Goal: Task Accomplishment & Management: Manage account settings

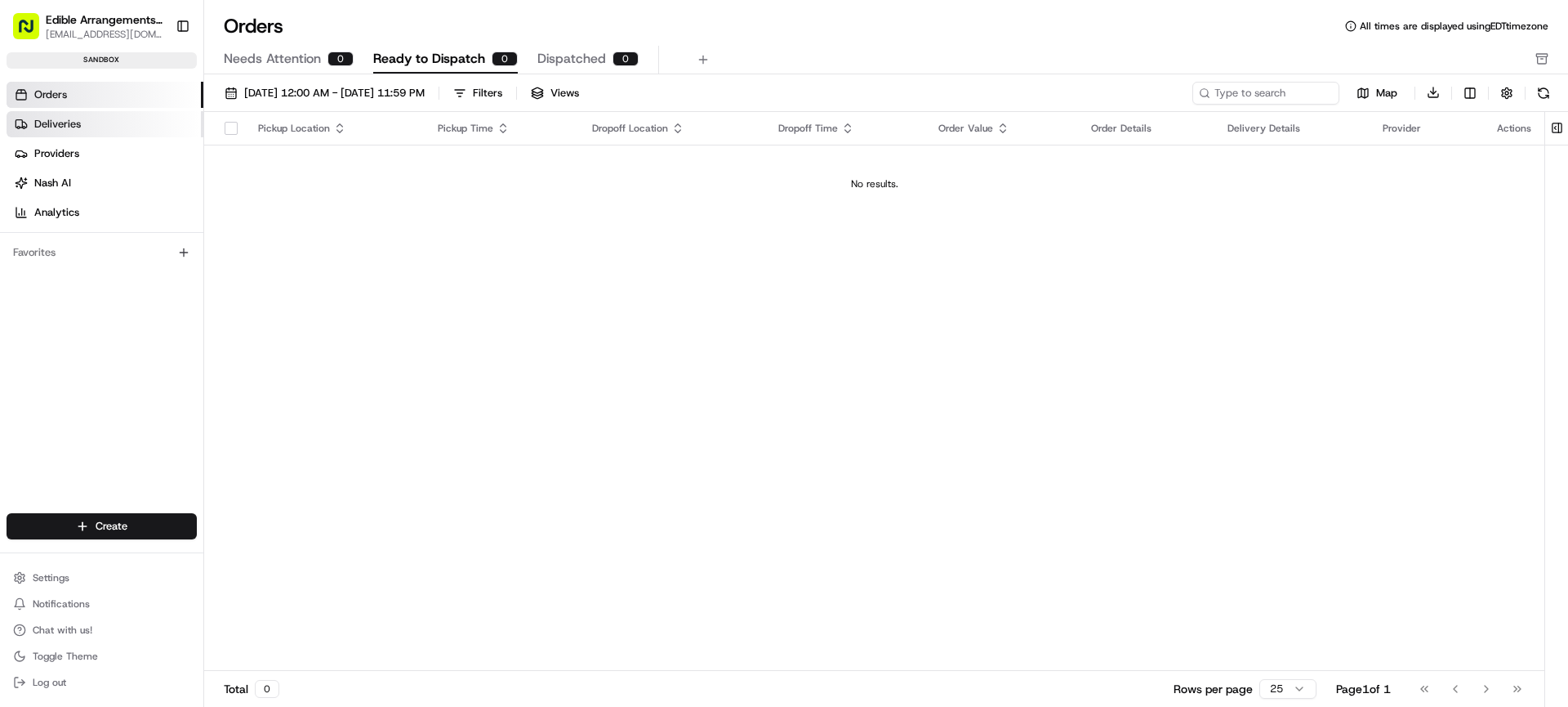
click at [101, 132] on link "Deliveries" at bounding box center [105, 124] width 196 height 26
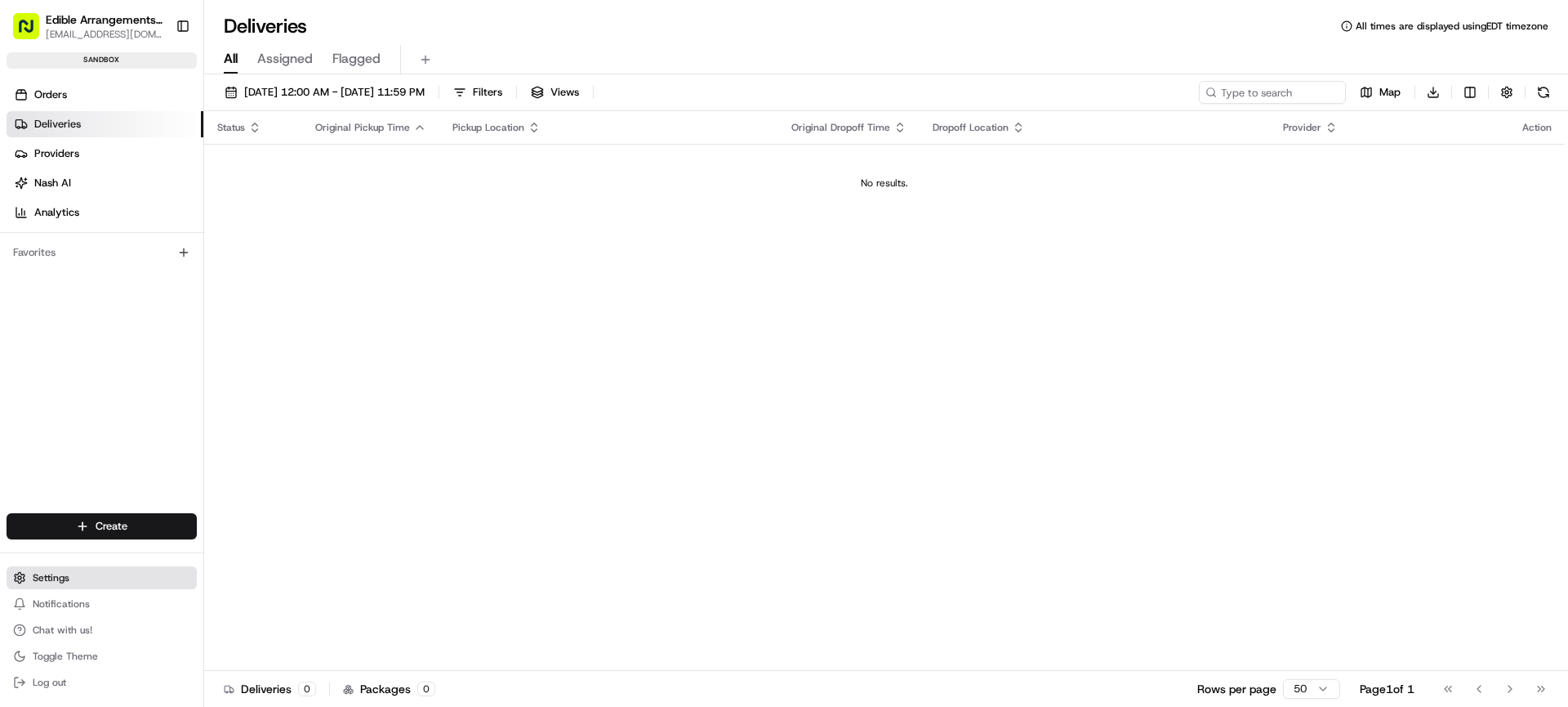
click at [58, 569] on button "Settings" at bounding box center [102, 578] width 191 height 23
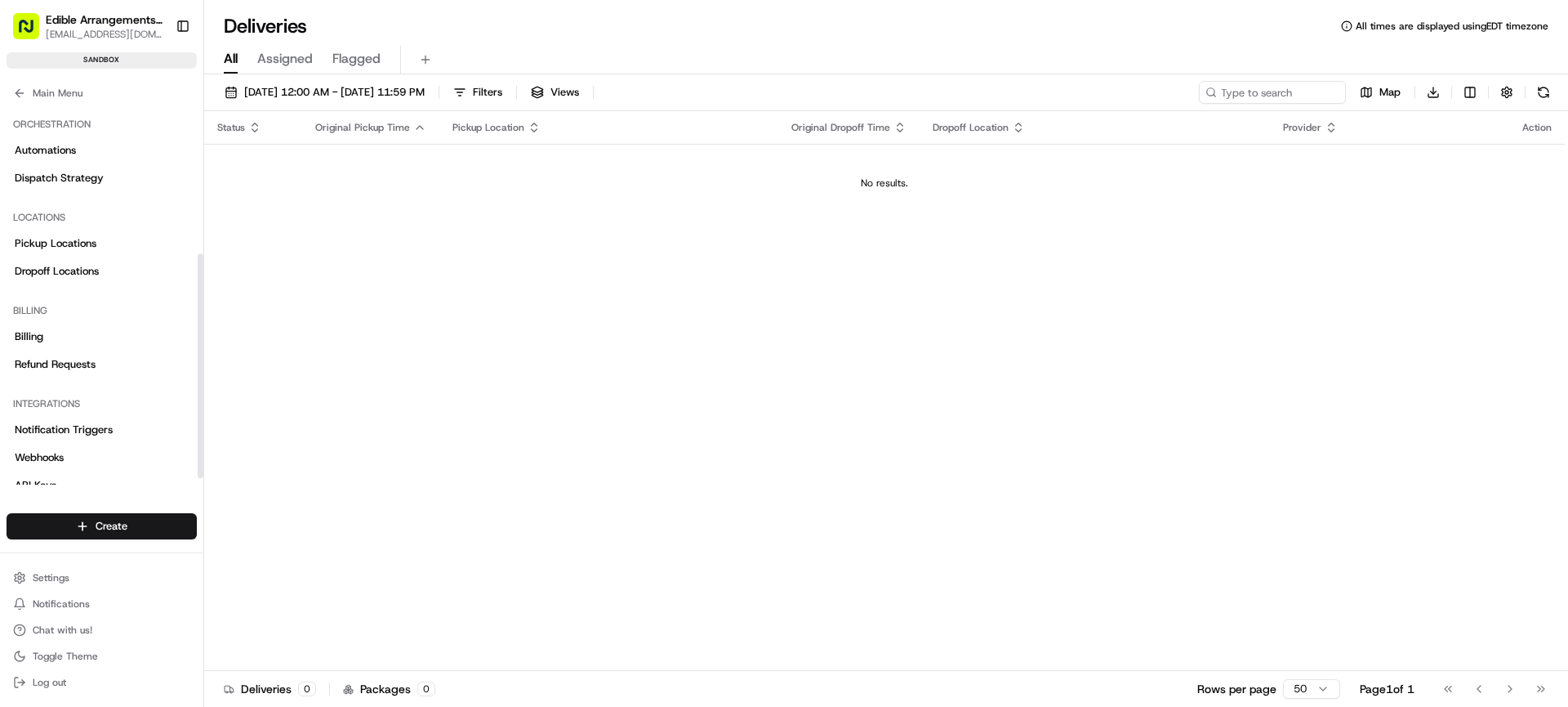
scroll to position [263, 0]
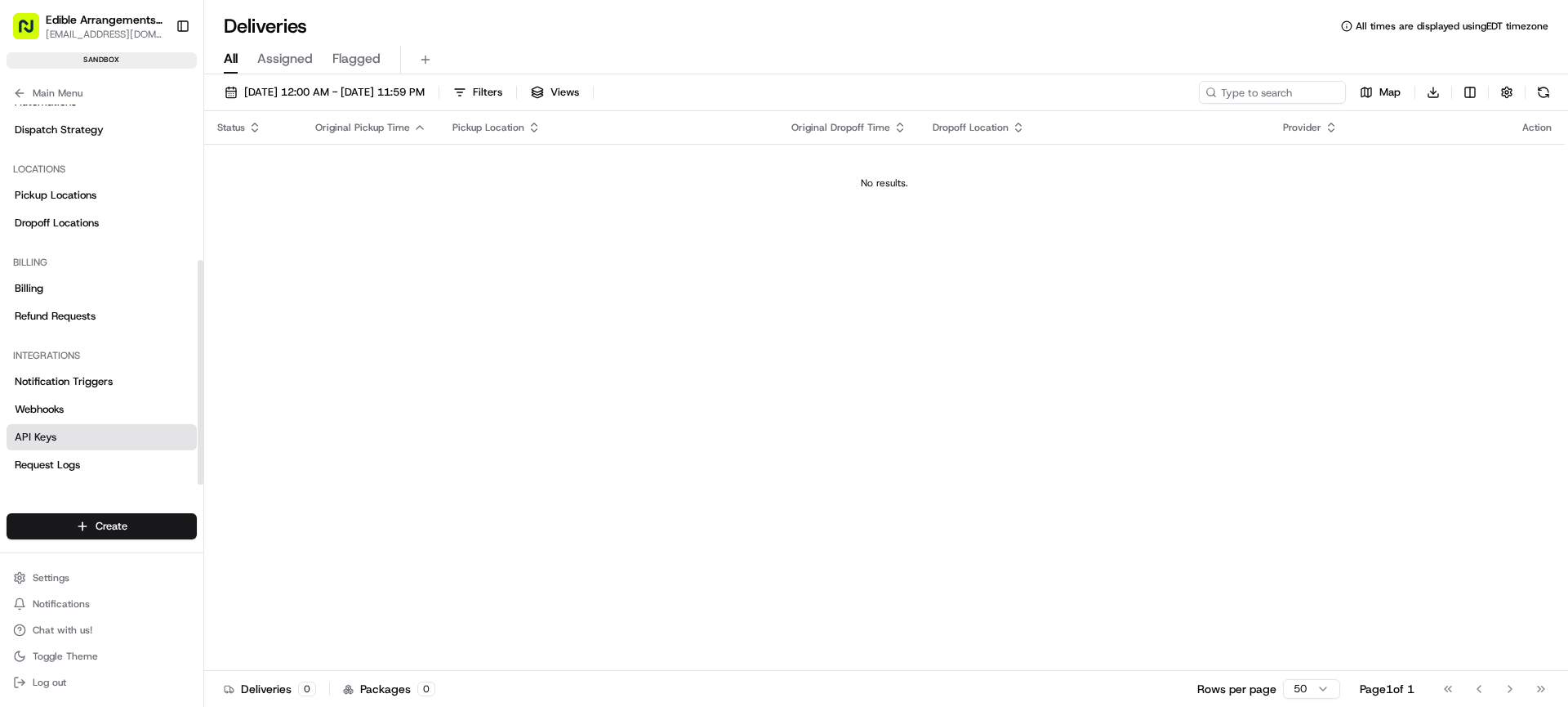
click at [43, 443] on span "API Keys" at bounding box center [35, 437] width 42 height 15
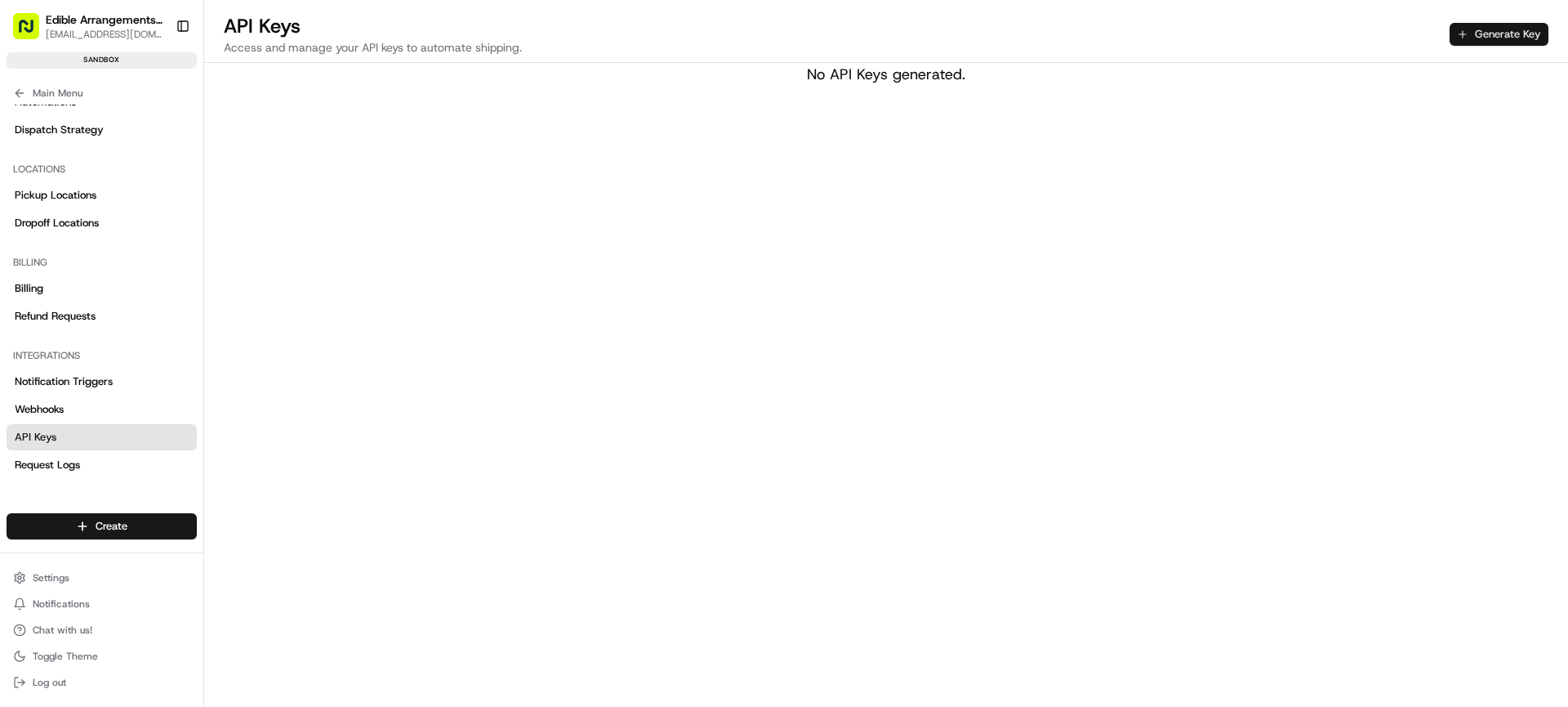
click at [1505, 32] on button "Generate Key" at bounding box center [1499, 35] width 99 height 23
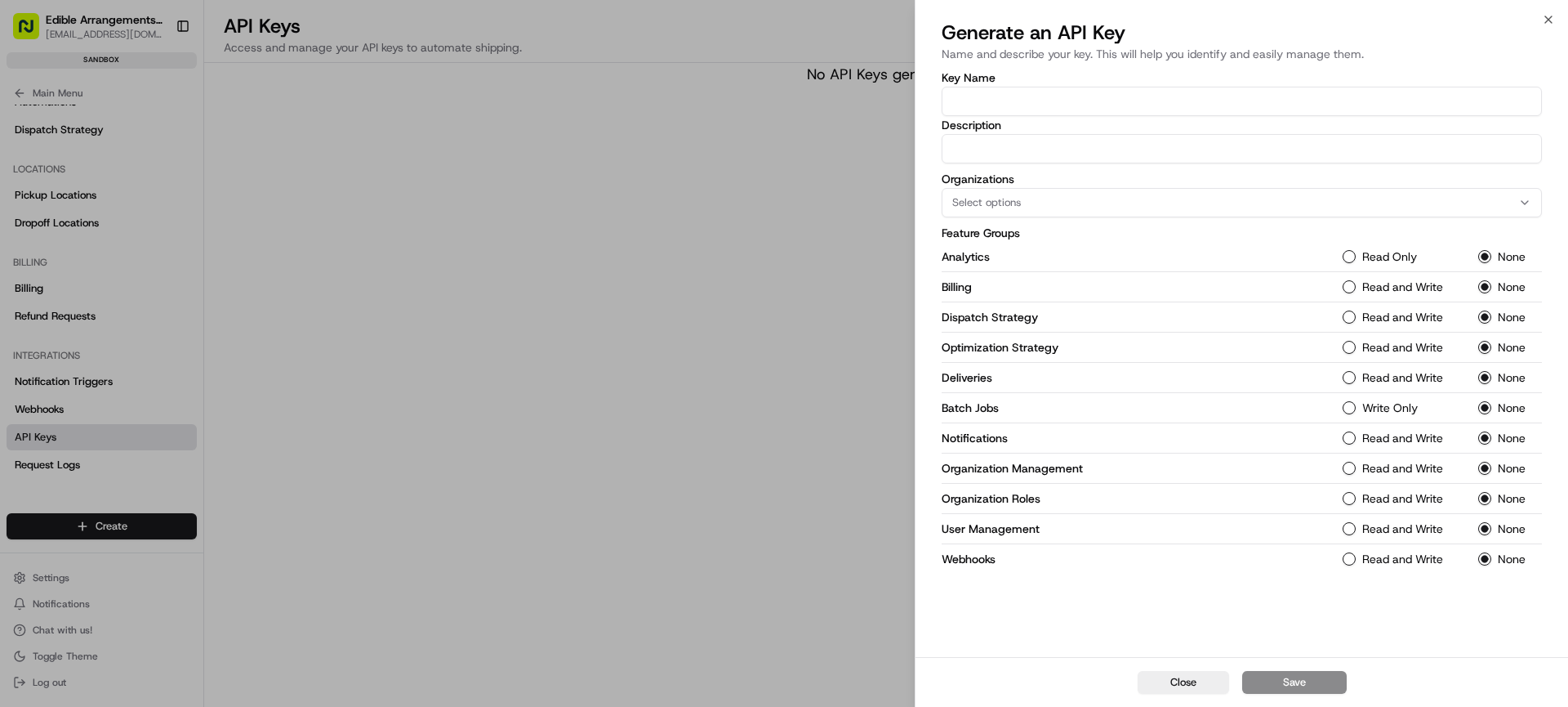
click at [1020, 108] on input "Key Name" at bounding box center [1240, 101] width 600 height 29
type input "N"
type input "QA"
click at [1007, 147] on input "Description" at bounding box center [1240, 149] width 600 height 29
type input "QA Environment Key"
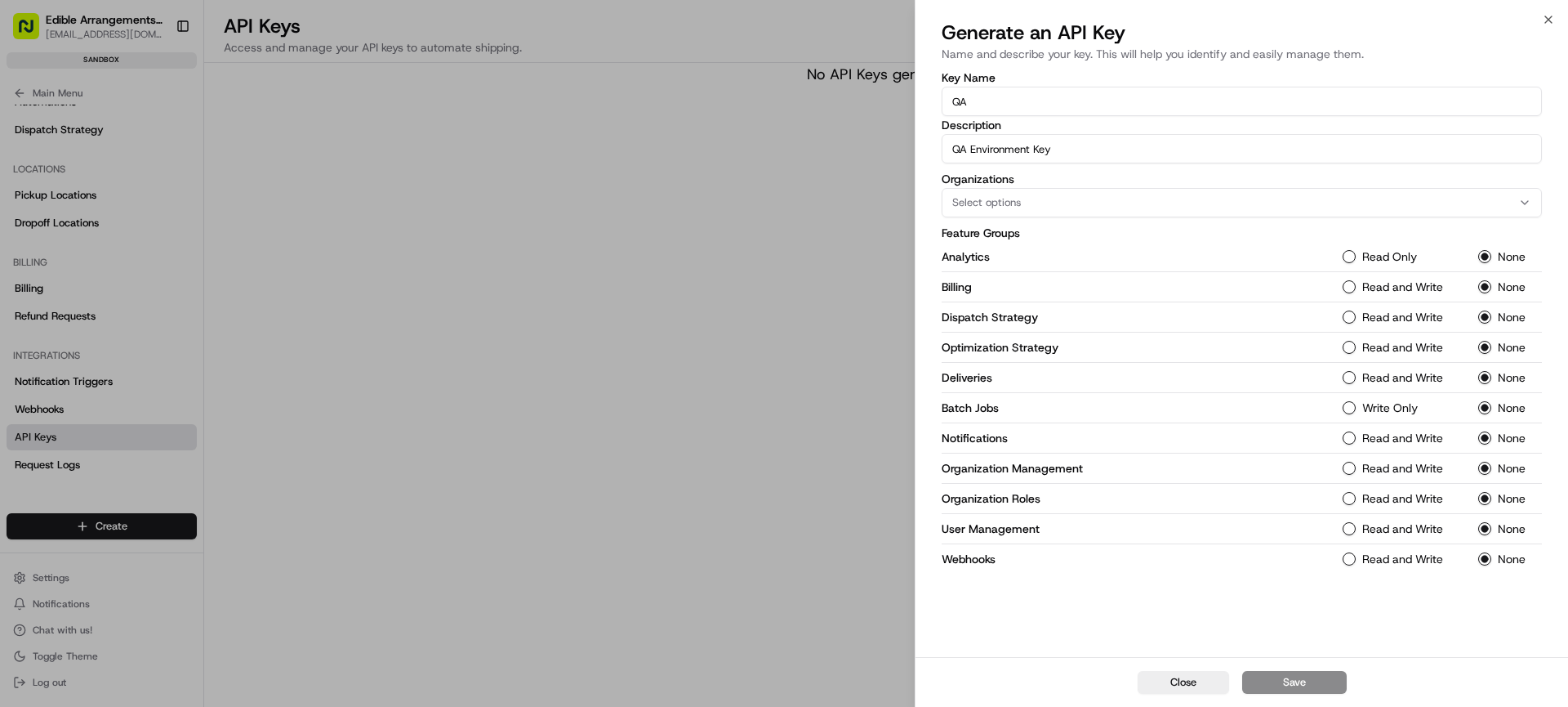
click at [1009, 194] on button "Select options" at bounding box center [1240, 202] width 600 height 29
click at [965, 298] on div "Edible Arrangements API Sandbox" at bounding box center [1059, 291] width 233 height 24
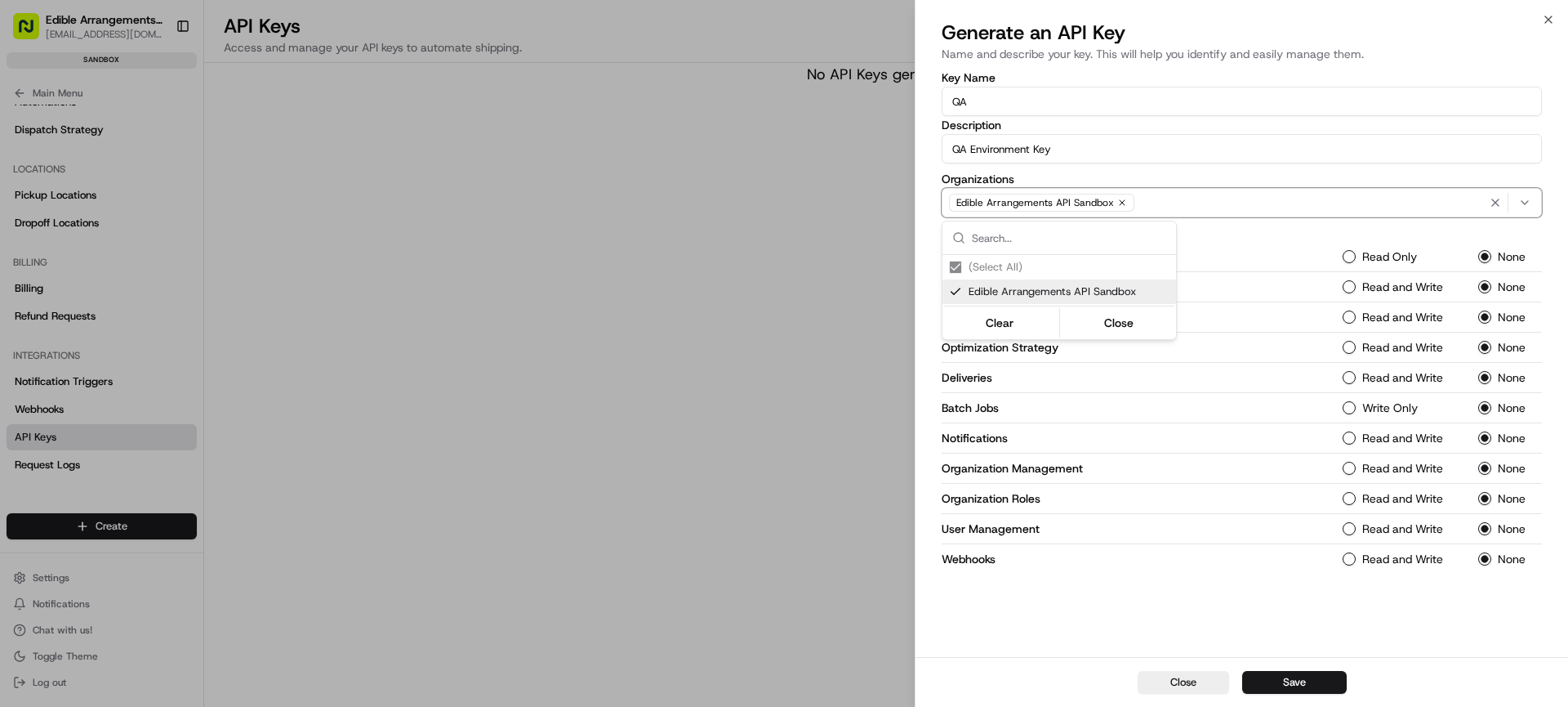
click at [883, 323] on div at bounding box center [784, 353] width 1568 height 707
click at [1349, 254] on button "Read Only" at bounding box center [1348, 256] width 13 height 13
click at [1350, 286] on button "Read and Write" at bounding box center [1348, 286] width 13 height 13
click at [1348, 313] on Strategy-1 "Read and Write" at bounding box center [1348, 316] width 13 height 13
click at [1348, 349] on Strategy-1 "Read and Write" at bounding box center [1348, 346] width 13 height 13
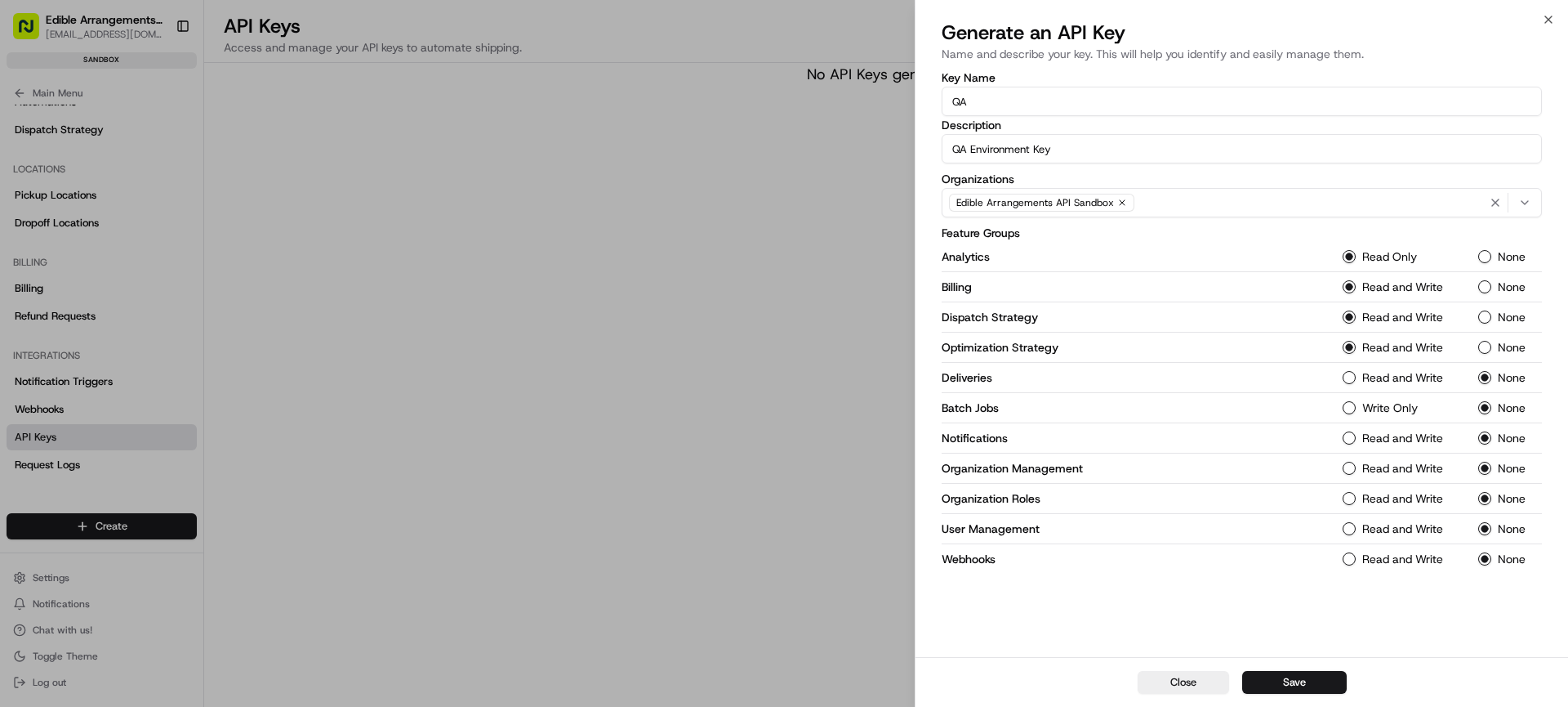
click at [1346, 380] on button "Read and Write" at bounding box center [1348, 376] width 13 height 13
click at [1349, 410] on Jobs-1 "Write Only" at bounding box center [1348, 407] width 13 height 13
click at [1349, 439] on button "Read and Write" at bounding box center [1348, 437] width 13 height 13
click at [1350, 467] on Management-1 "Read and Write" at bounding box center [1348, 468] width 13 height 13
click at [1349, 500] on Roles-1 "Read and Write" at bounding box center [1348, 498] width 13 height 13
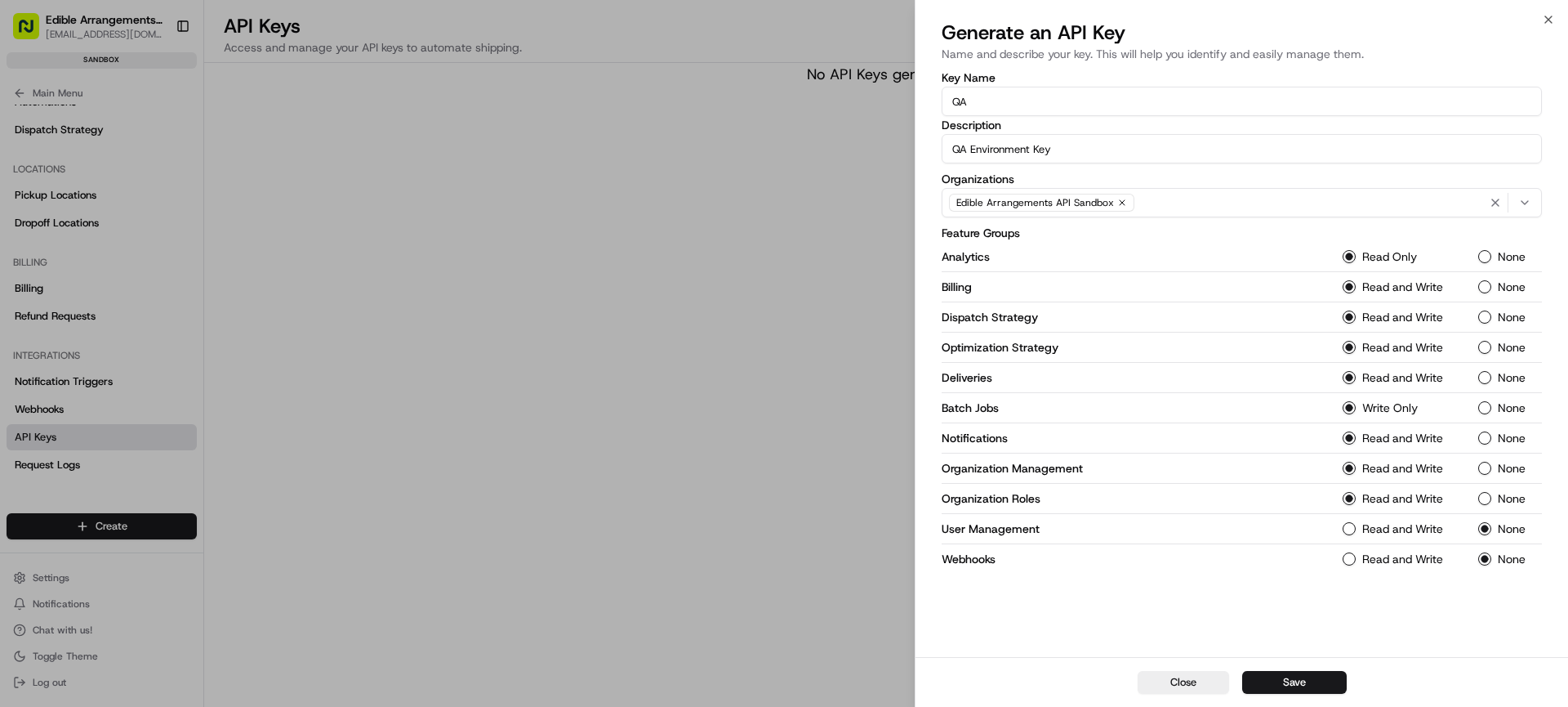
click at [1349, 528] on Management-1 "Read and Write" at bounding box center [1348, 528] width 13 height 13
click at [1350, 562] on button "Read and Write" at bounding box center [1348, 558] width 13 height 13
click at [1301, 678] on button "Save" at bounding box center [1294, 683] width 105 height 23
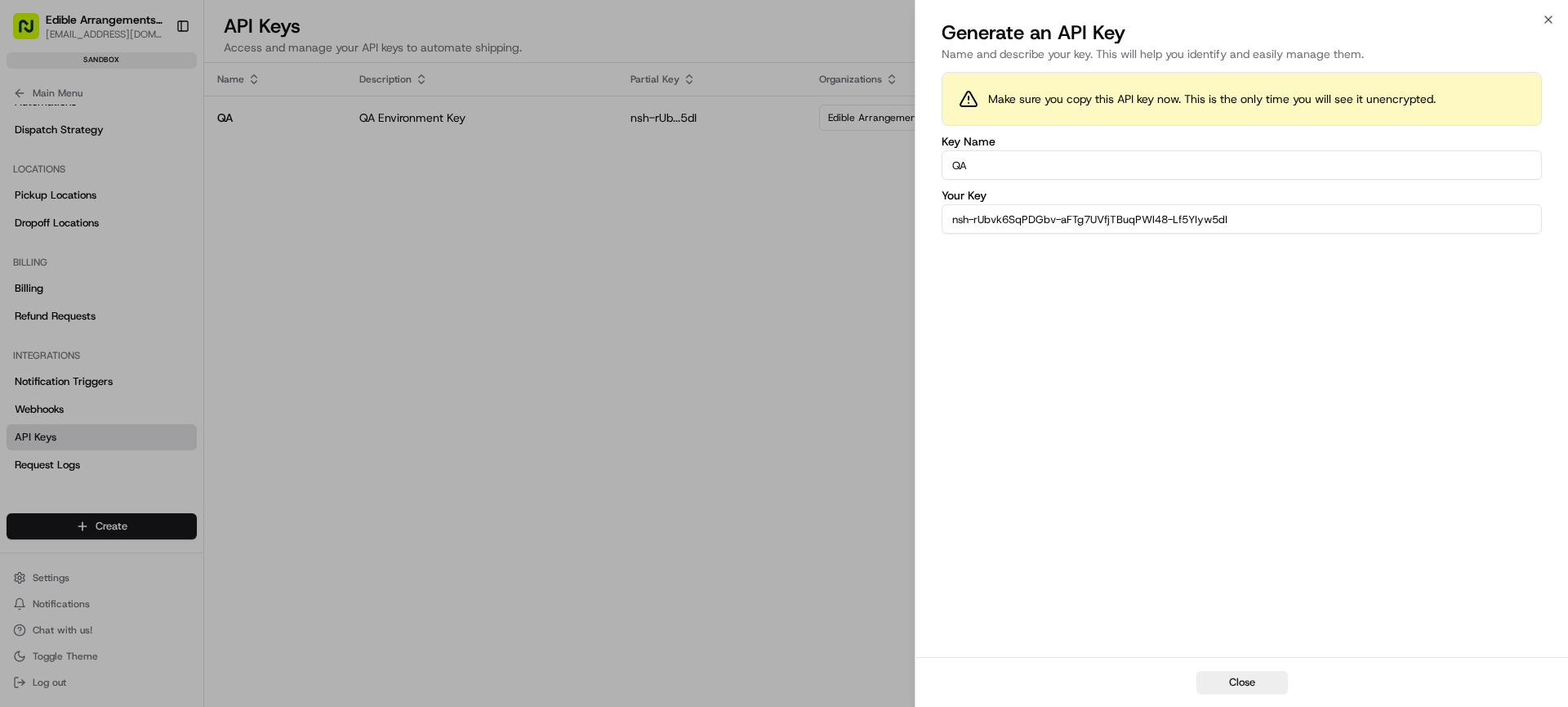
click at [1207, 221] on input "nsh-rUbvk6SqPDGbv-aFTg7UVfjTBuqPWl48-Lf5YIyw5dI" at bounding box center [1240, 219] width 600 height 29
click at [1254, 677] on button "Close" at bounding box center [1241, 683] width 91 height 23
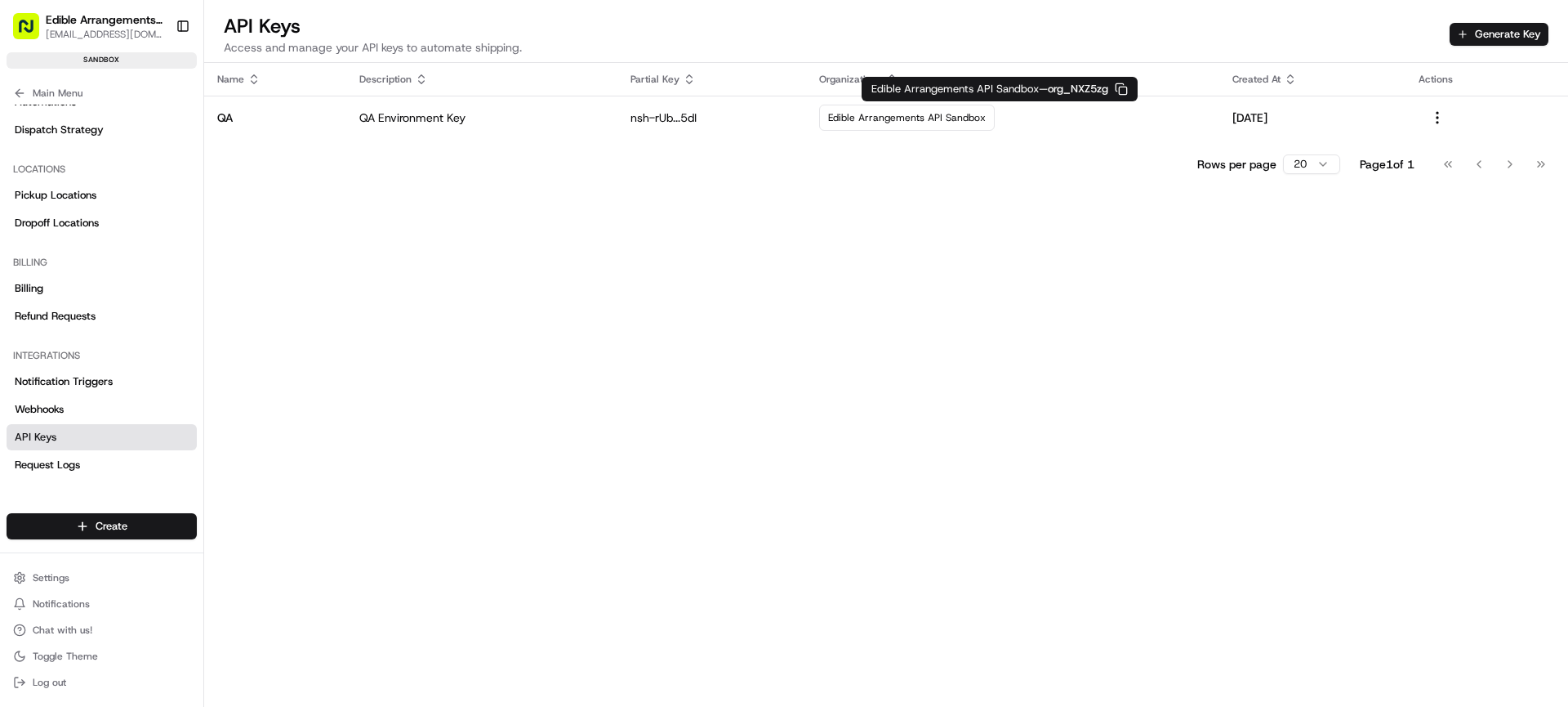
click at [1128, 85] on icon "button" at bounding box center [1120, 88] width 13 height 13
